Goal: Find contact information: Find contact information

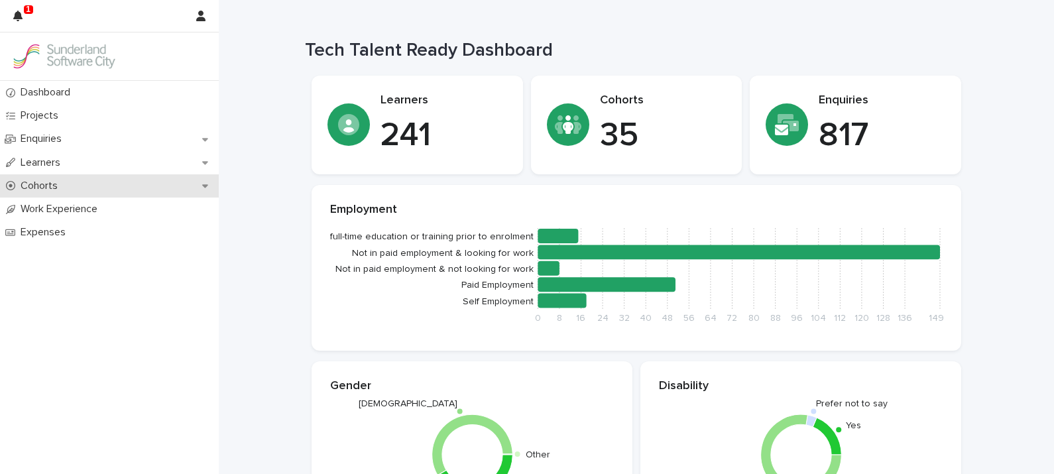
click at [43, 190] on p "Cohorts" at bounding box center [41, 186] width 53 height 13
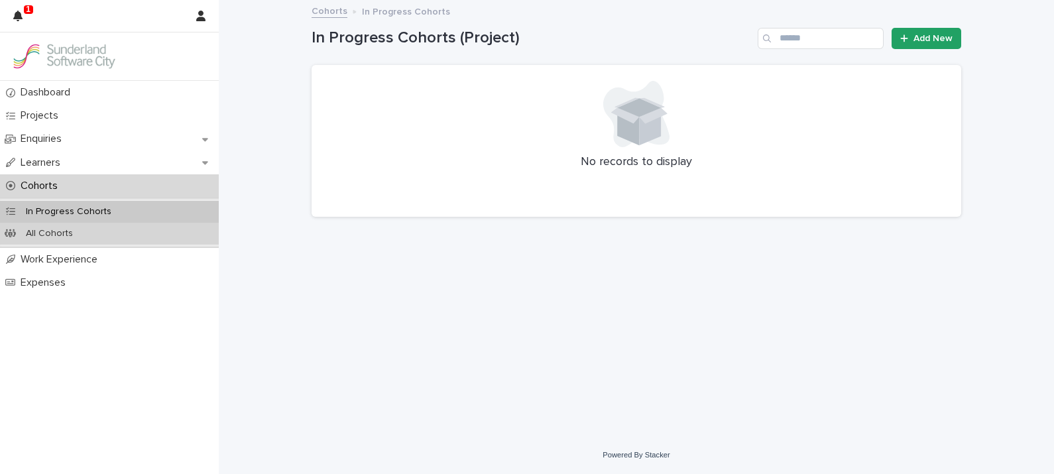
click at [68, 235] on p "All Cohorts" at bounding box center [49, 233] width 68 height 11
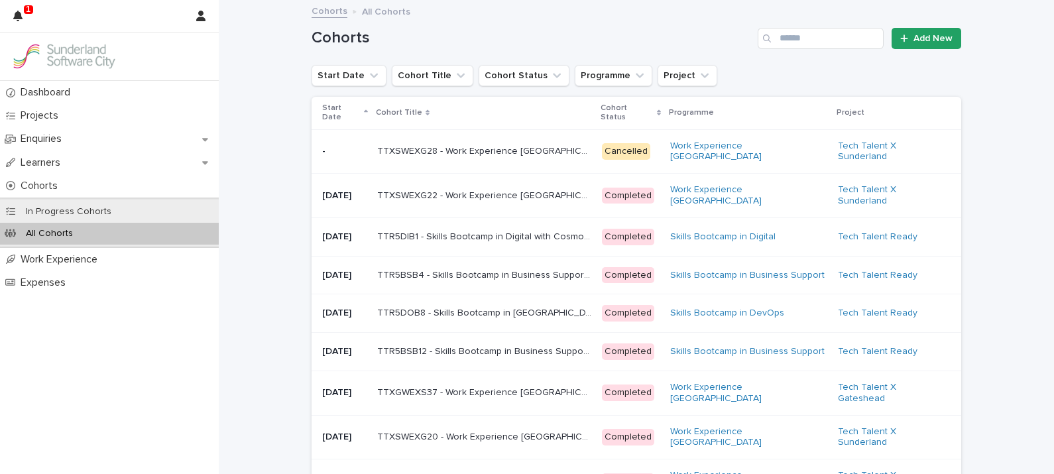
click at [341, 109] on p "Start Date" at bounding box center [341, 113] width 38 height 25
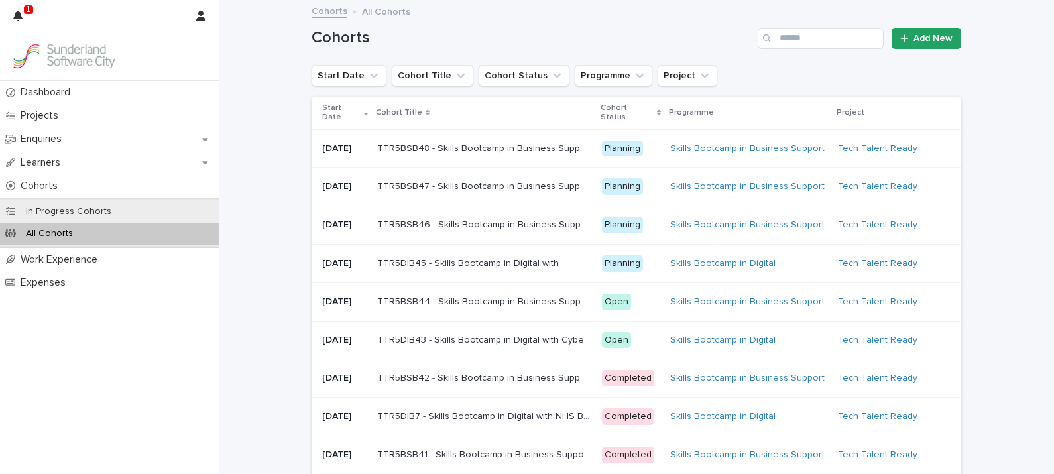
click at [473, 346] on p "TTR5DIB43 - Skills Bootcamp in Digital with Cyber North" at bounding box center [485, 339] width 217 height 14
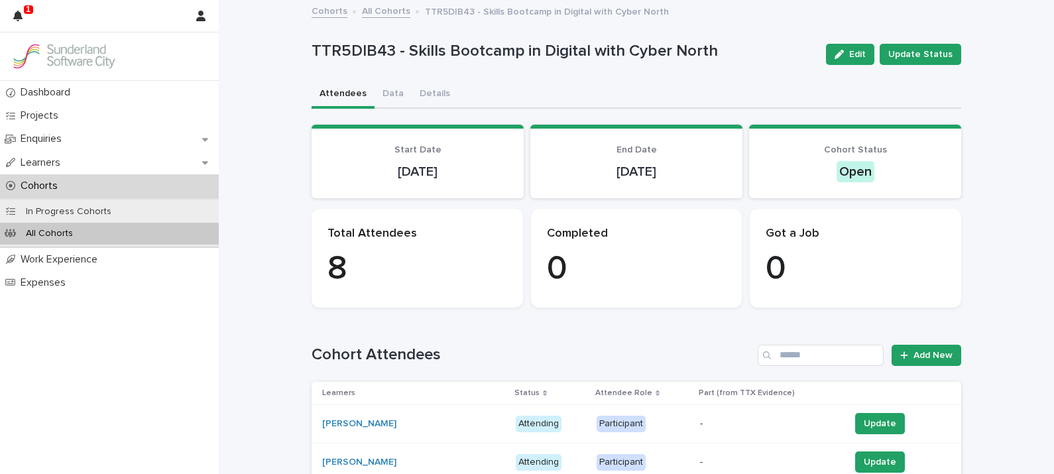
drag, startPoint x: 1053, startPoint y: 151, endPoint x: 1040, endPoint y: 101, distance: 50.8
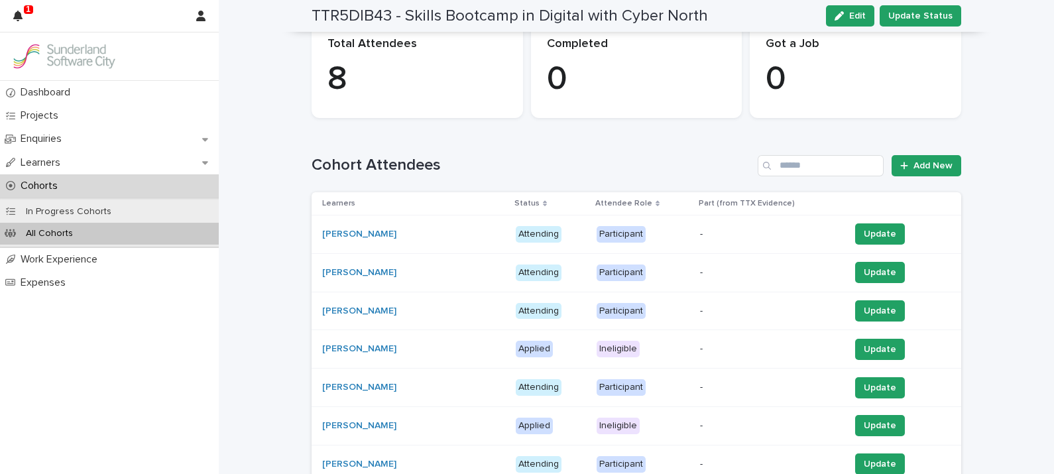
scroll to position [244, 0]
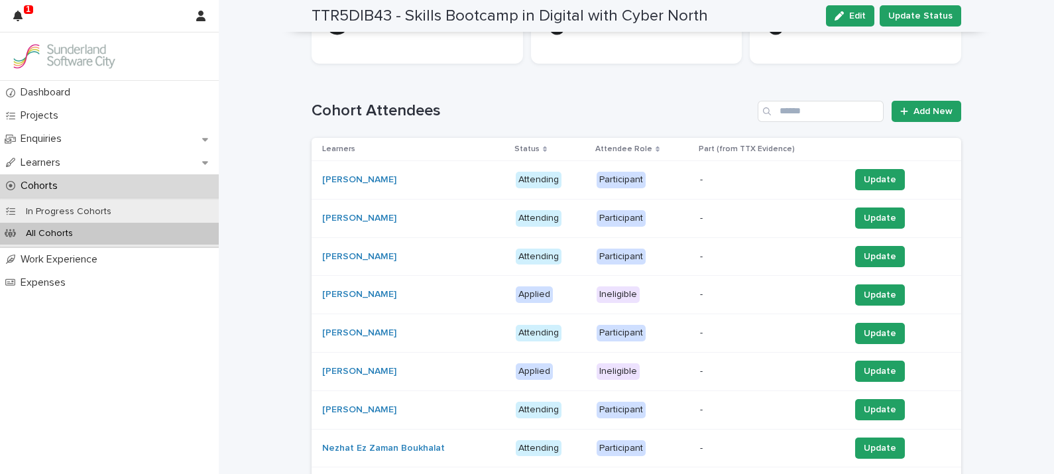
click at [381, 292] on div "[PERSON_NAME]" at bounding box center [413, 294] width 183 height 11
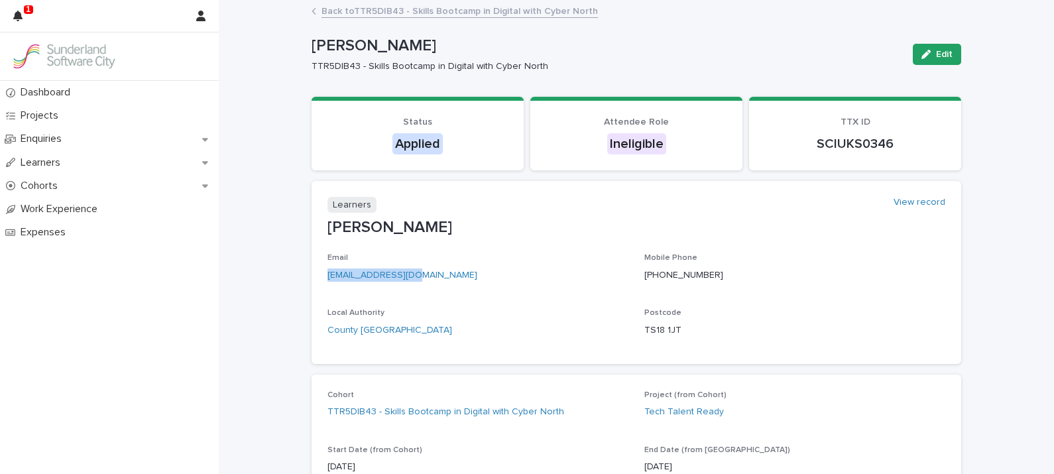
drag, startPoint x: 434, startPoint y: 271, endPoint x: 320, endPoint y: 270, distance: 114.7
click at [320, 270] on section "Learners View record [PERSON_NAME] Email [EMAIL_ADDRESS][DOMAIN_NAME] Mobile Ph…" at bounding box center [637, 272] width 650 height 183
drag, startPoint x: 320, startPoint y: 270, endPoint x: 375, endPoint y: 281, distance: 56.2
copy link "[EMAIL_ADDRESS][DOMAIN_NAME]"
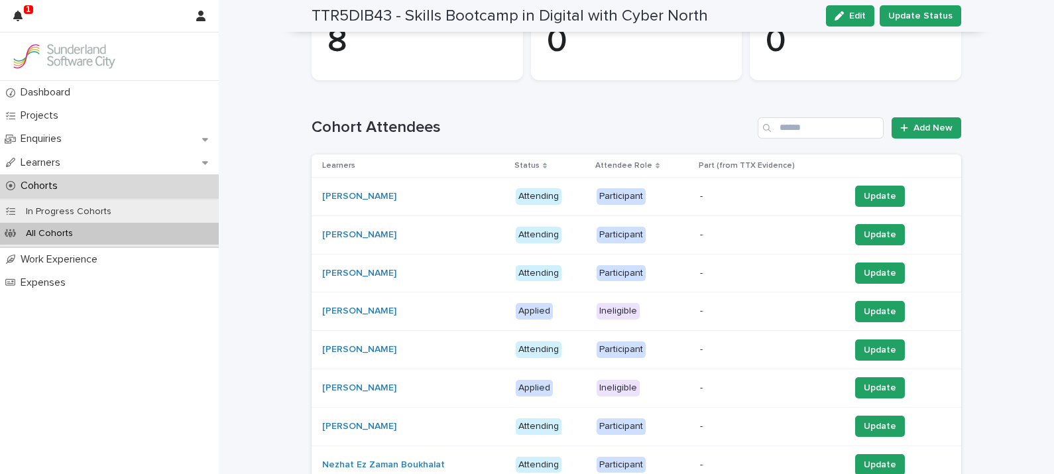
scroll to position [235, 0]
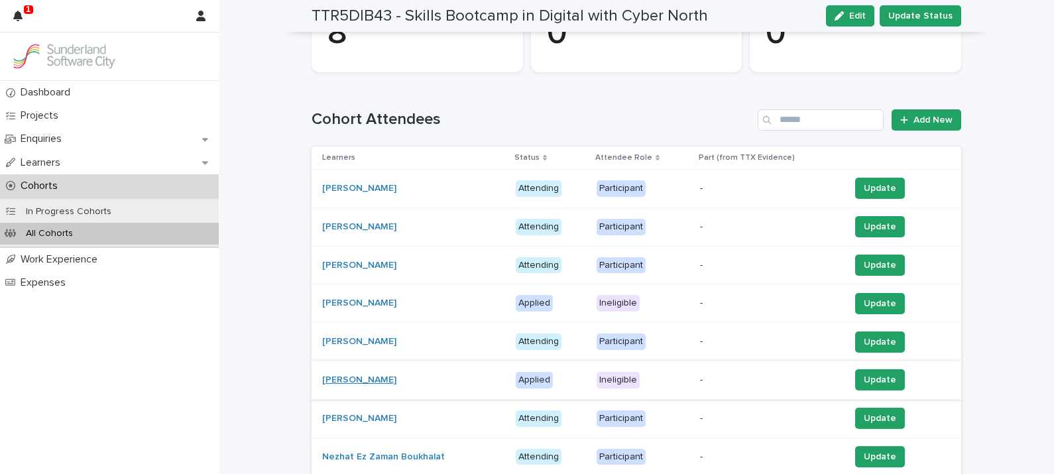
click at [365, 380] on link "[PERSON_NAME]" at bounding box center [359, 380] width 74 height 11
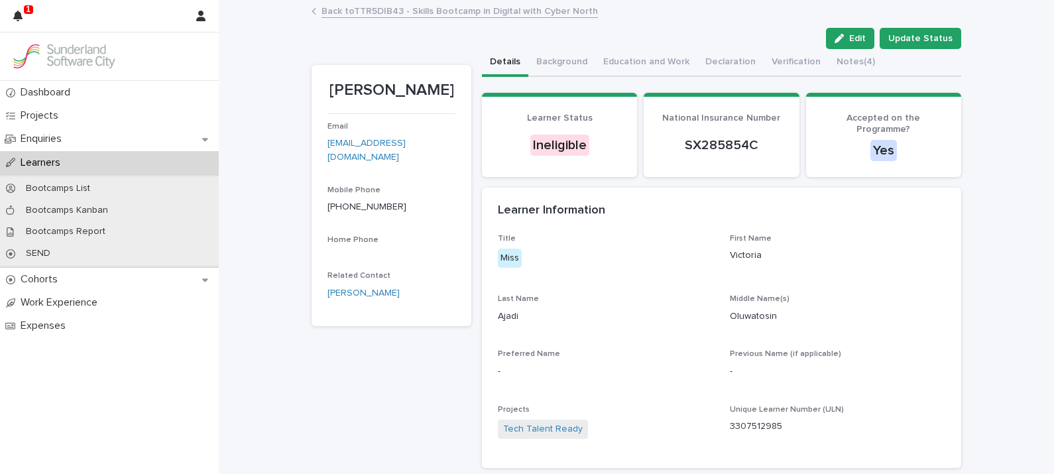
drag, startPoint x: 419, startPoint y: 142, endPoint x: 323, endPoint y: 149, distance: 96.4
drag, startPoint x: 323, startPoint y: 149, endPoint x: 280, endPoint y: 139, distance: 44.4
drag, startPoint x: 420, startPoint y: 143, endPoint x: 318, endPoint y: 142, distance: 102.8
click at [318, 142] on section "[PERSON_NAME] Email [EMAIL_ADDRESS][DOMAIN_NAME] Mobile Phone [PHONE_NUMBER] Ho…" at bounding box center [392, 196] width 160 height 262
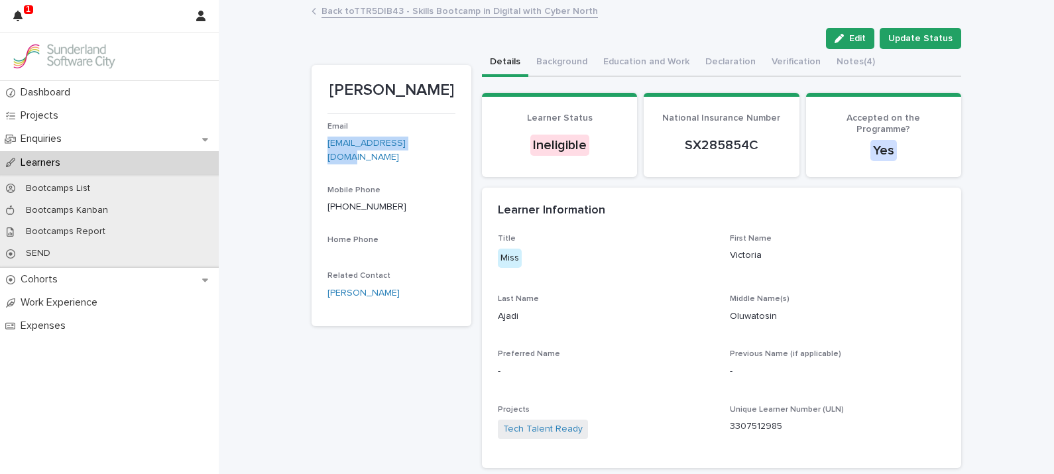
drag, startPoint x: 318, startPoint y: 142, endPoint x: 346, endPoint y: 143, distance: 28.5
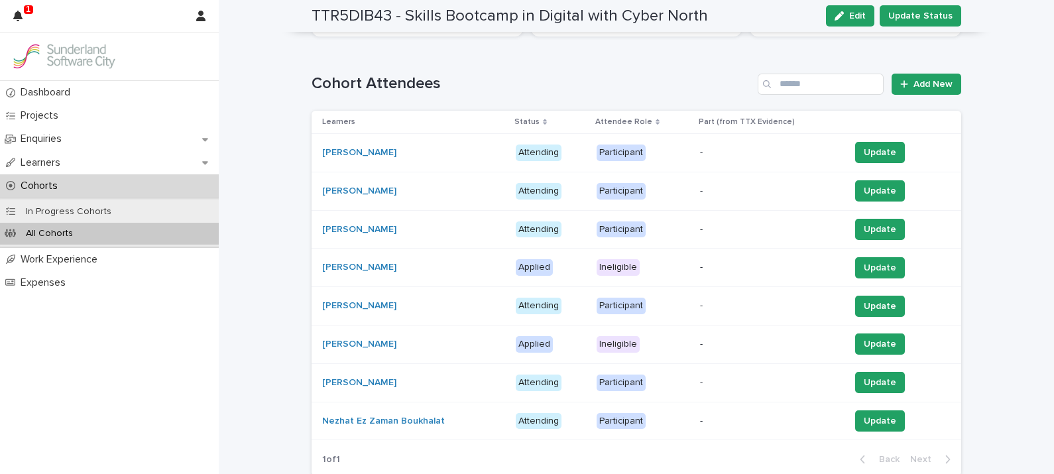
scroll to position [325, 0]
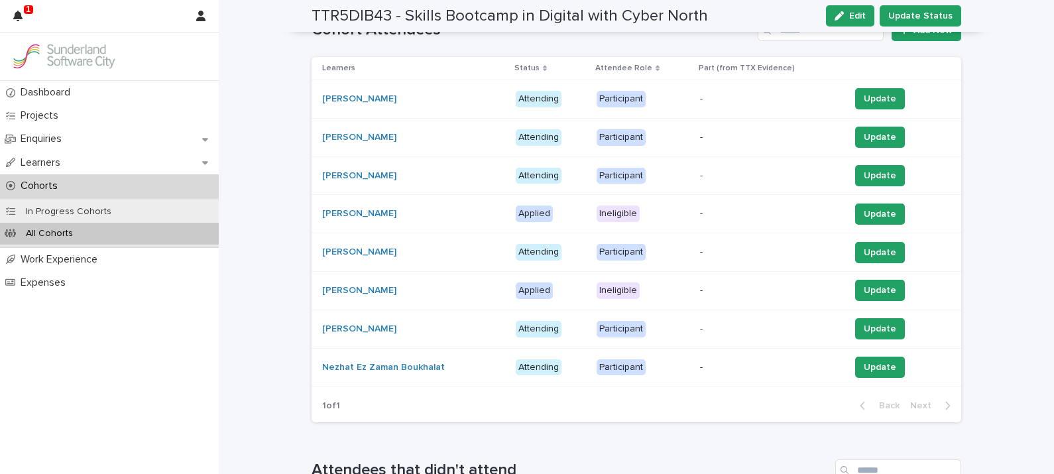
click at [27, 11] on p "1" at bounding box center [28, 9] width 5 height 9
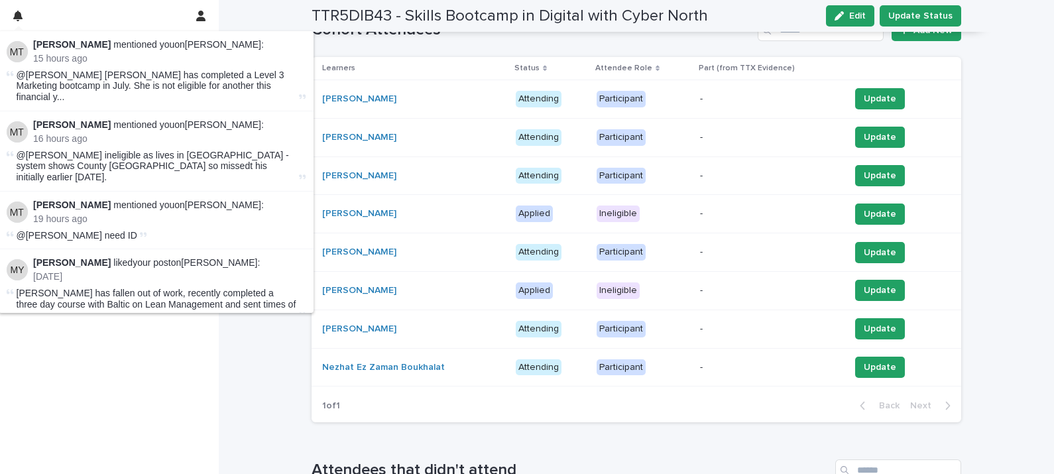
click at [27, 11] on button "button" at bounding box center [17, 16] width 25 height 32
click at [384, 217] on div "[PERSON_NAME]" at bounding box center [413, 213] width 183 height 11
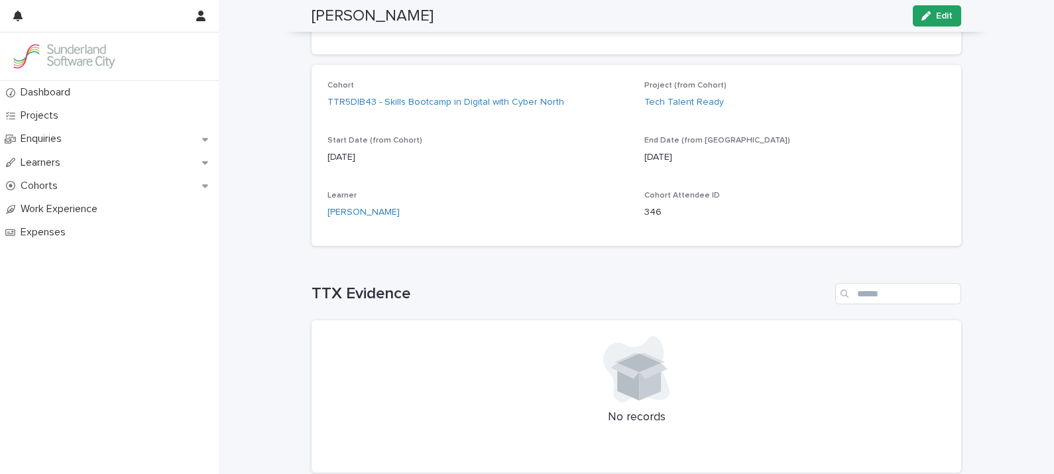
scroll to position [8, 0]
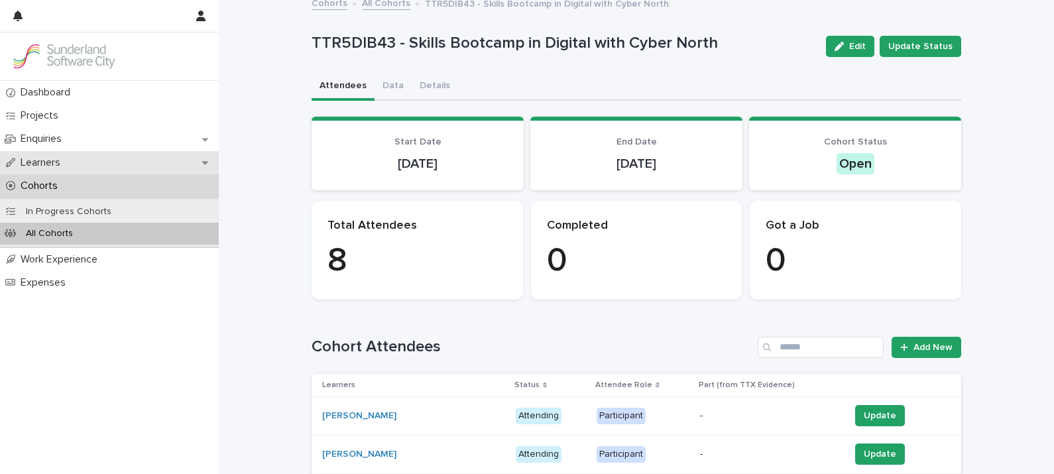
click at [44, 159] on p "Learners" at bounding box center [43, 162] width 56 height 13
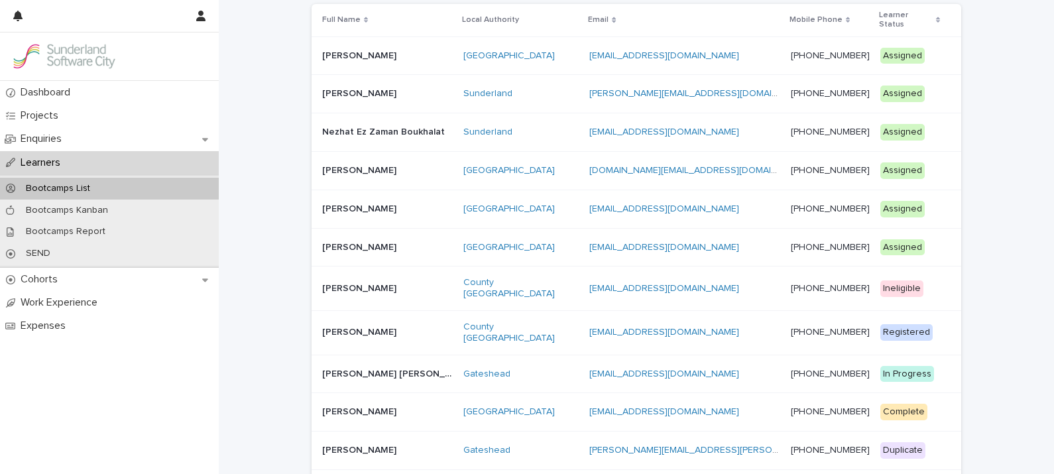
scroll to position [104, 0]
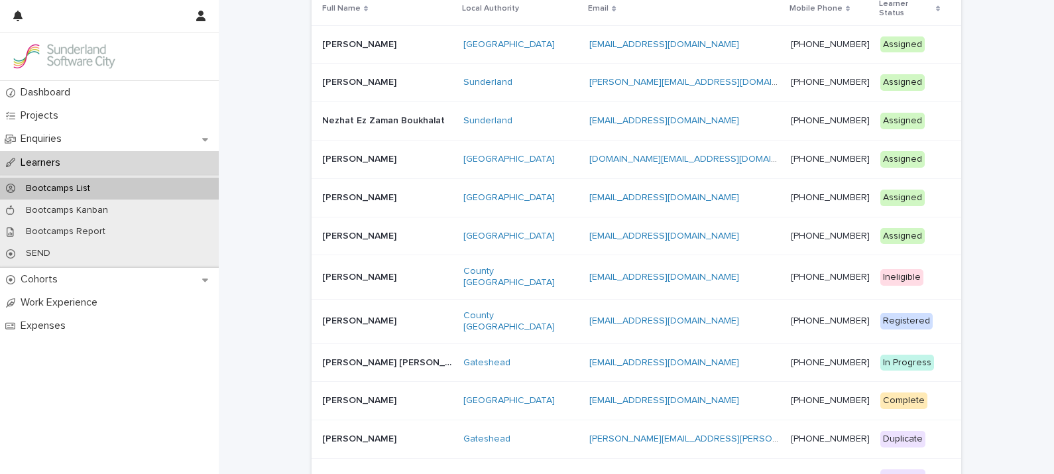
click at [355, 310] on div "[PERSON_NAME] [PERSON_NAME]" at bounding box center [387, 321] width 131 height 22
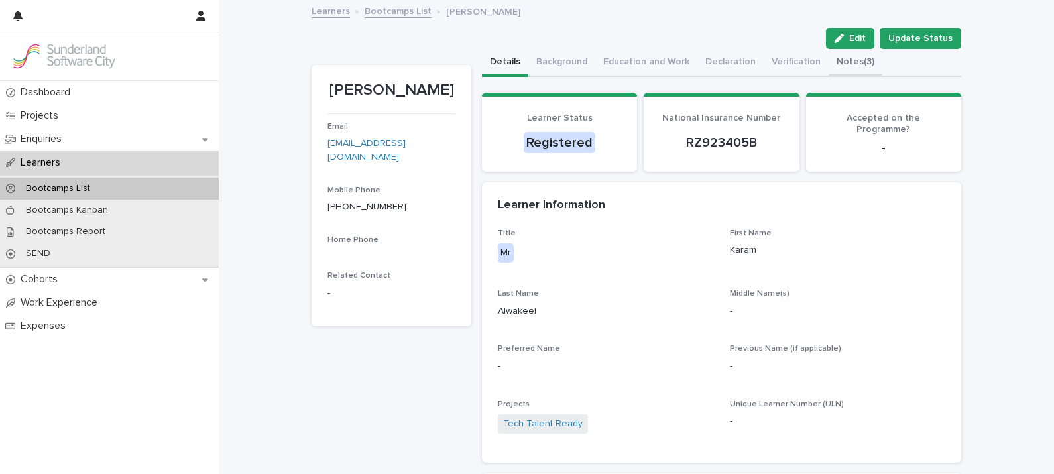
click at [849, 61] on button "Notes (3)" at bounding box center [856, 63] width 54 height 28
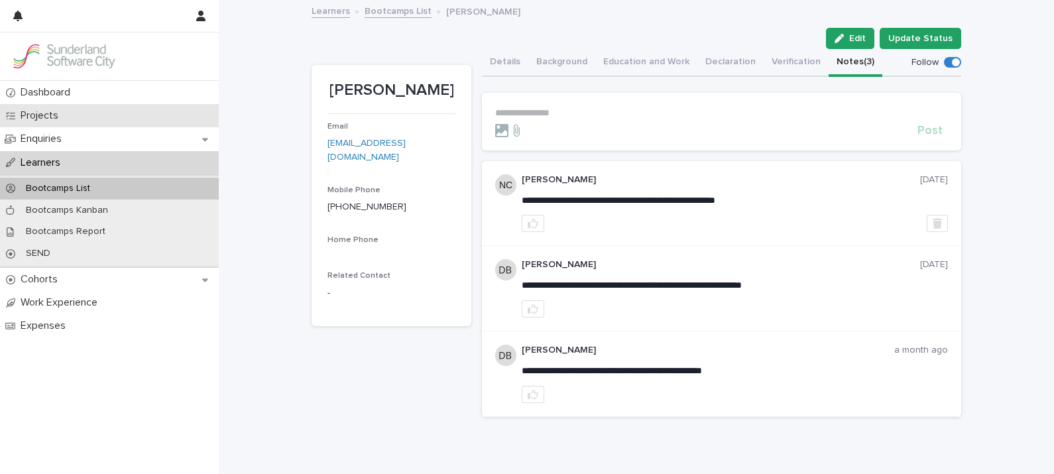
click at [36, 115] on p "Projects" at bounding box center [42, 115] width 54 height 13
